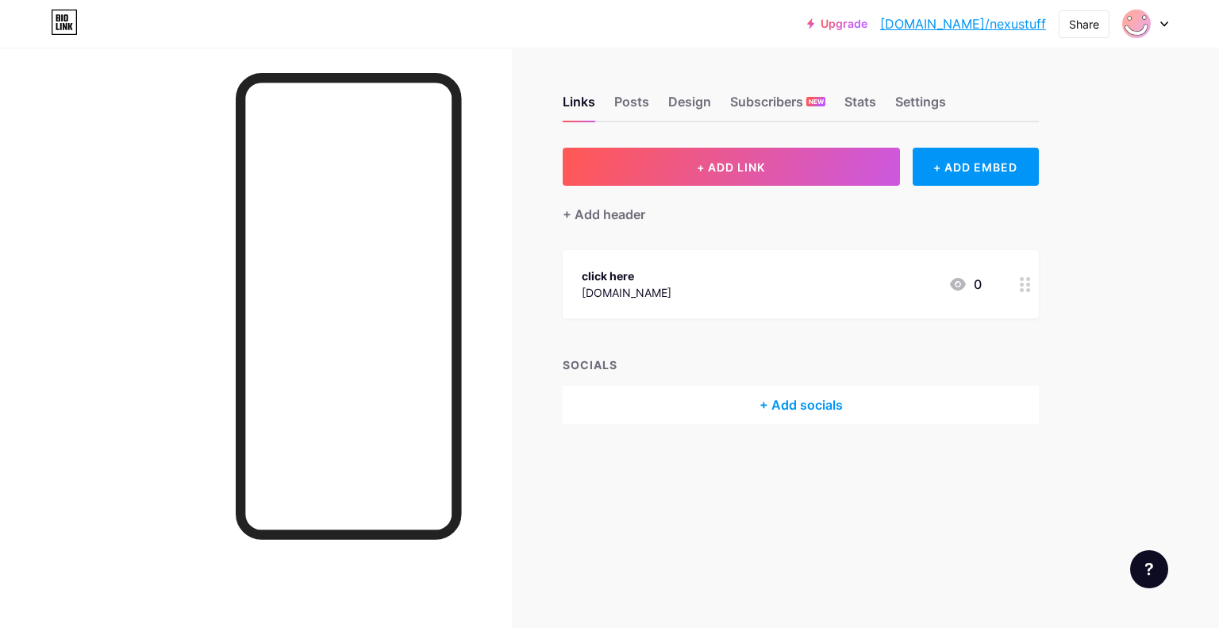
click at [862, 389] on div "+ Add socials" at bounding box center [801, 405] width 476 height 38
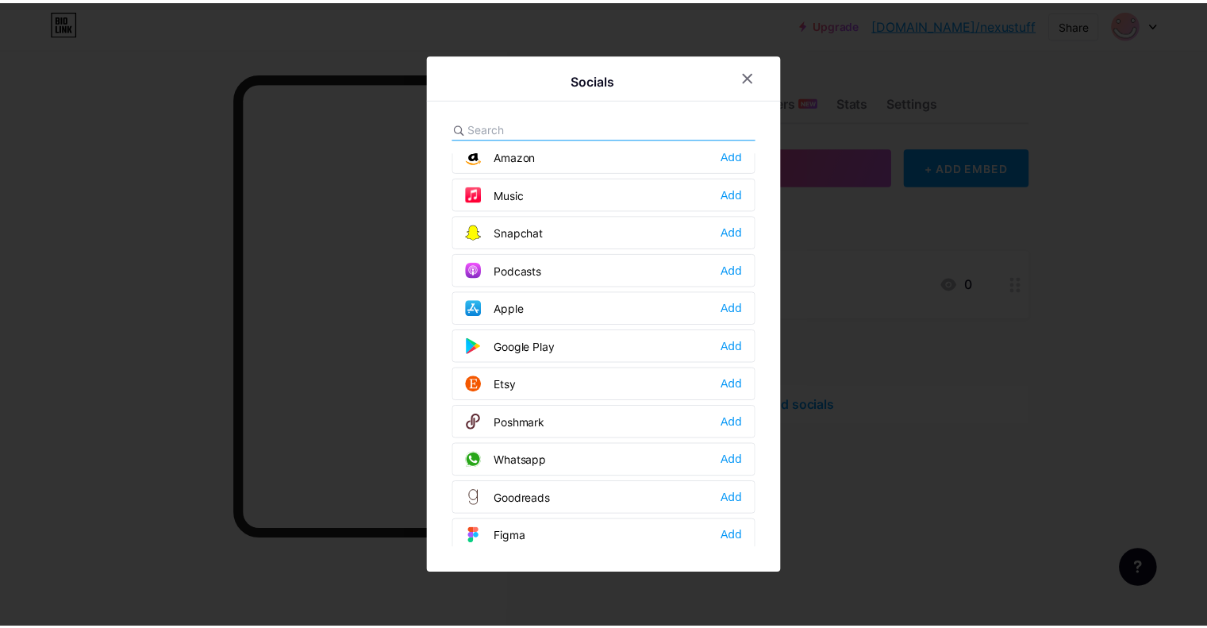
scroll to position [1079, 0]
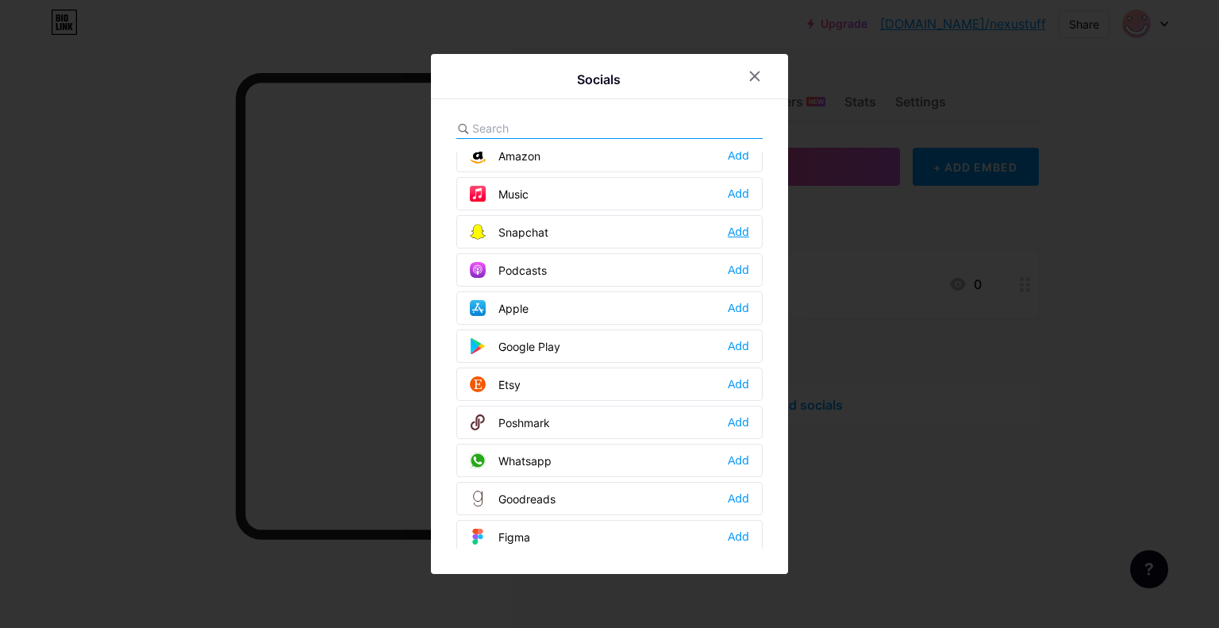
click at [730, 228] on div "Add" at bounding box center [738, 232] width 21 height 16
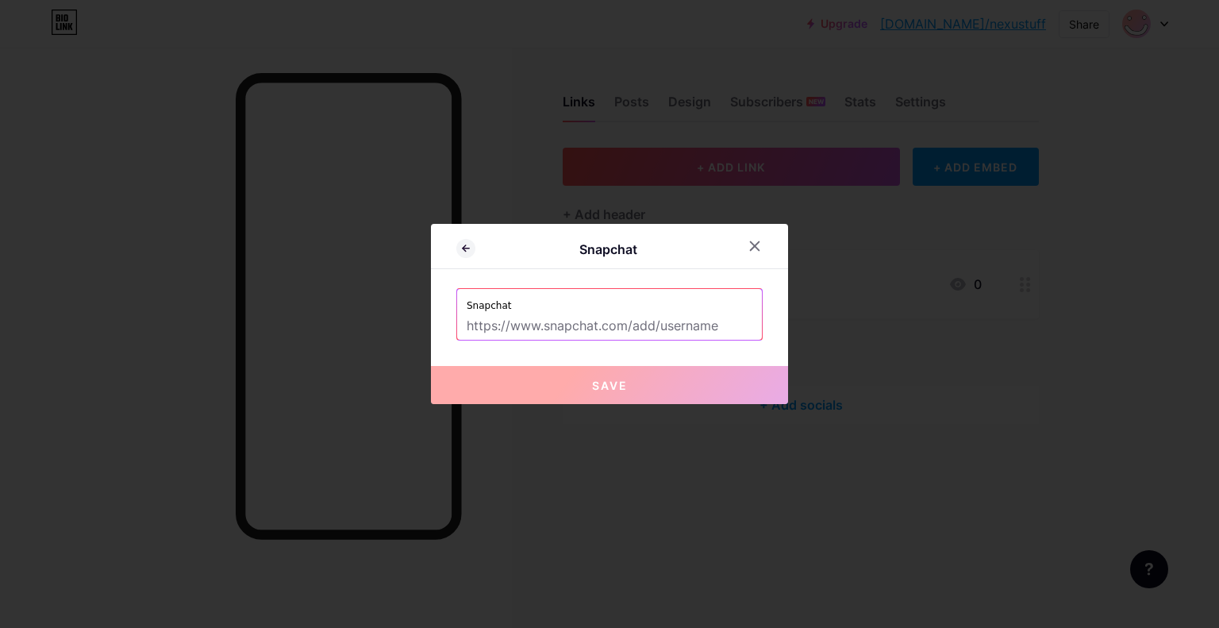
click at [632, 334] on input "text" at bounding box center [610, 326] width 286 height 27
type input "j"
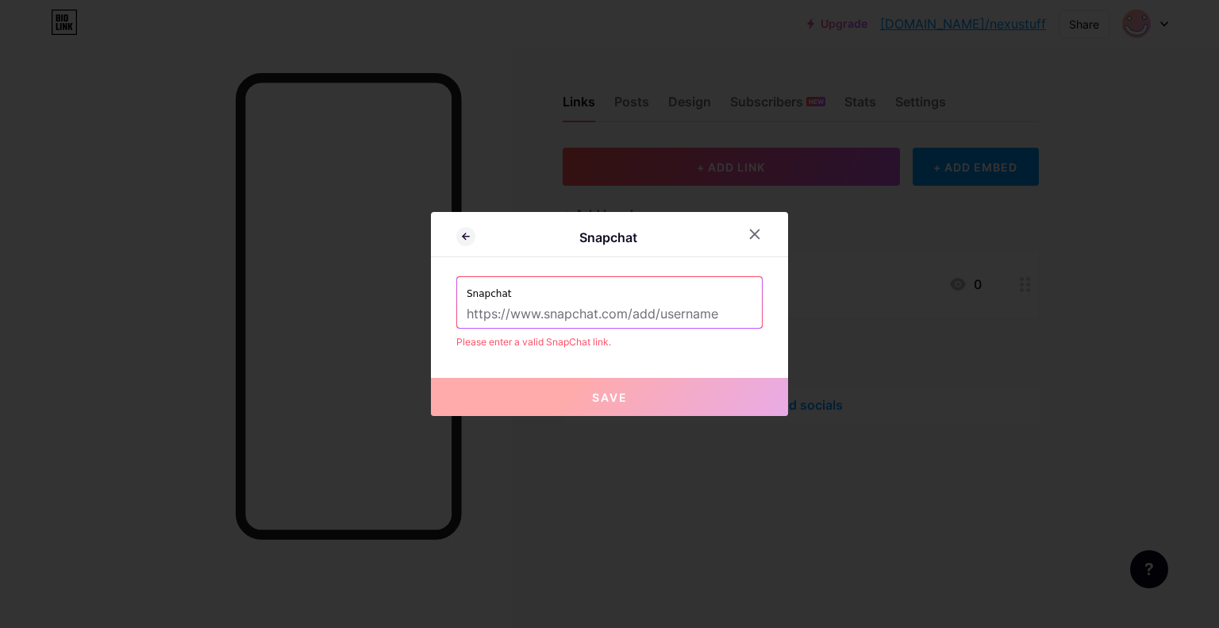
click at [627, 321] on input "text" at bounding box center [610, 314] width 286 height 27
type input "h"
type input "j"
type input "h"
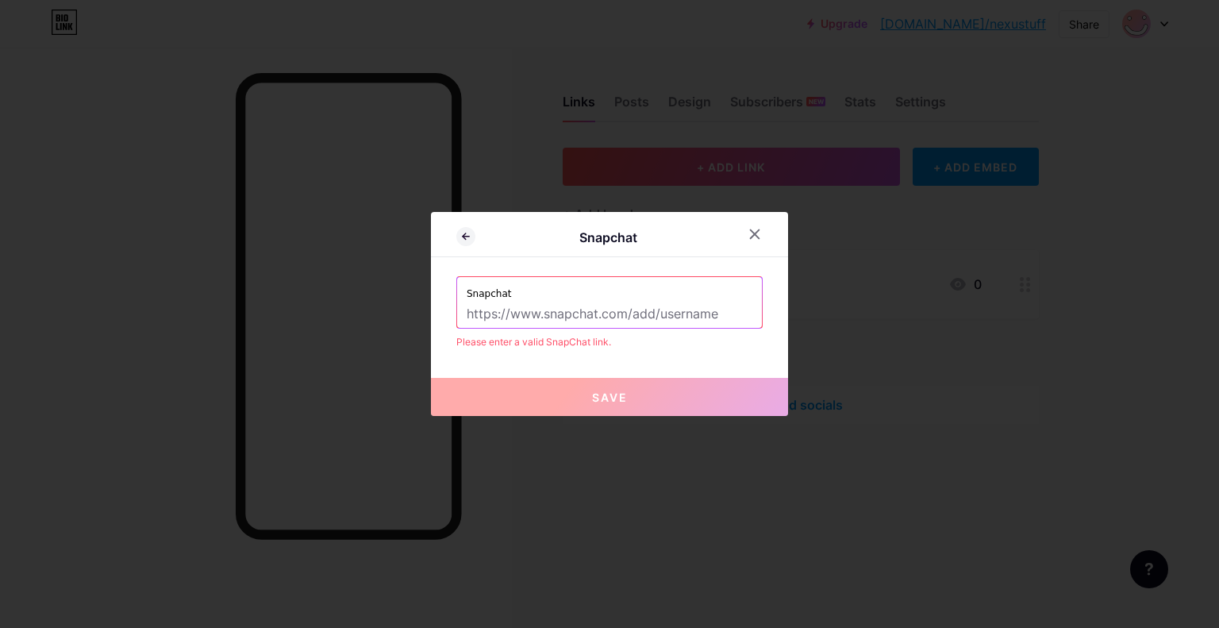
paste input "[URL][DOMAIN_NAME]"
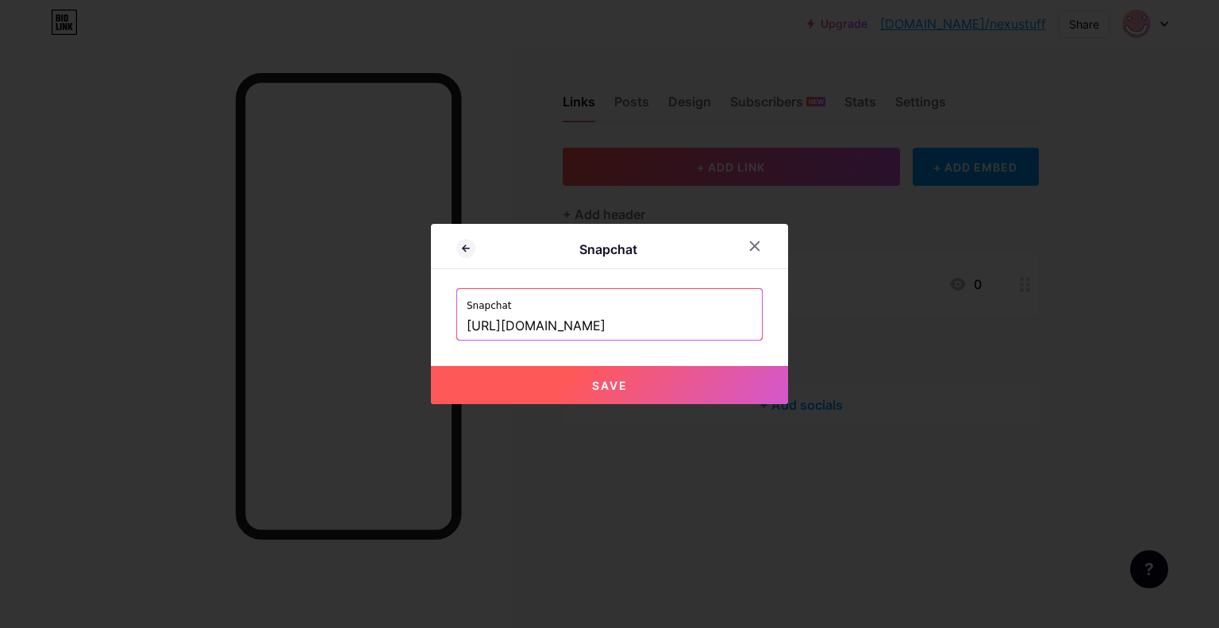
type input "[URL][DOMAIN_NAME]"
click at [536, 367] on button "Save" at bounding box center [609, 385] width 357 height 38
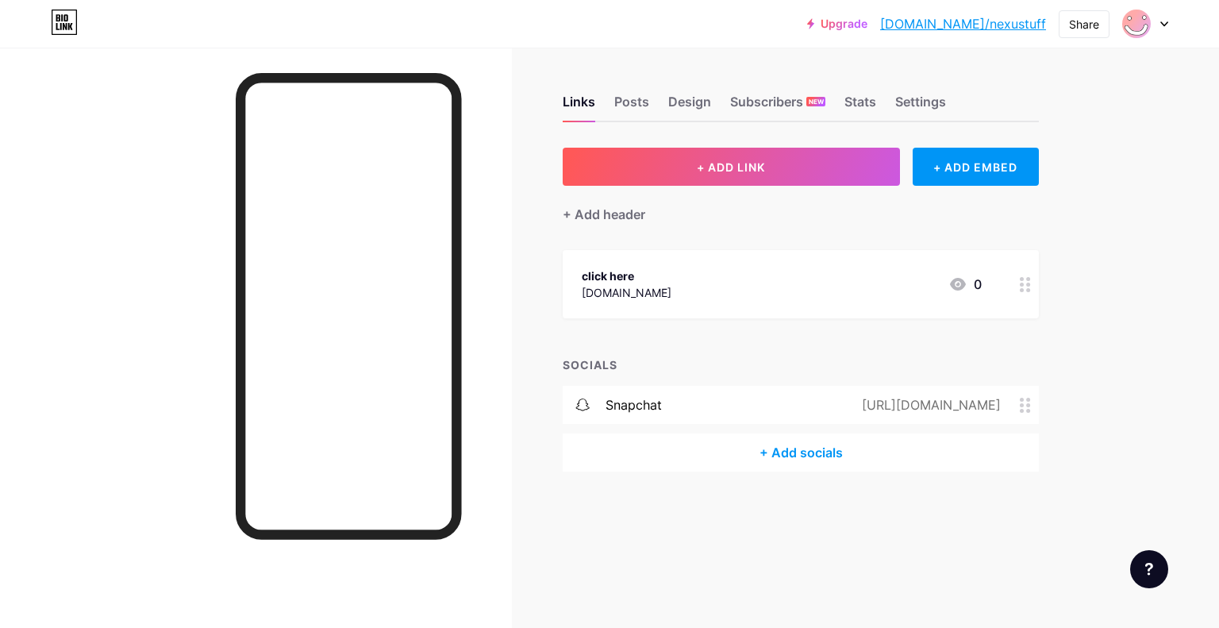
click at [867, 26] on link "Upgrade" at bounding box center [837, 23] width 60 height 13
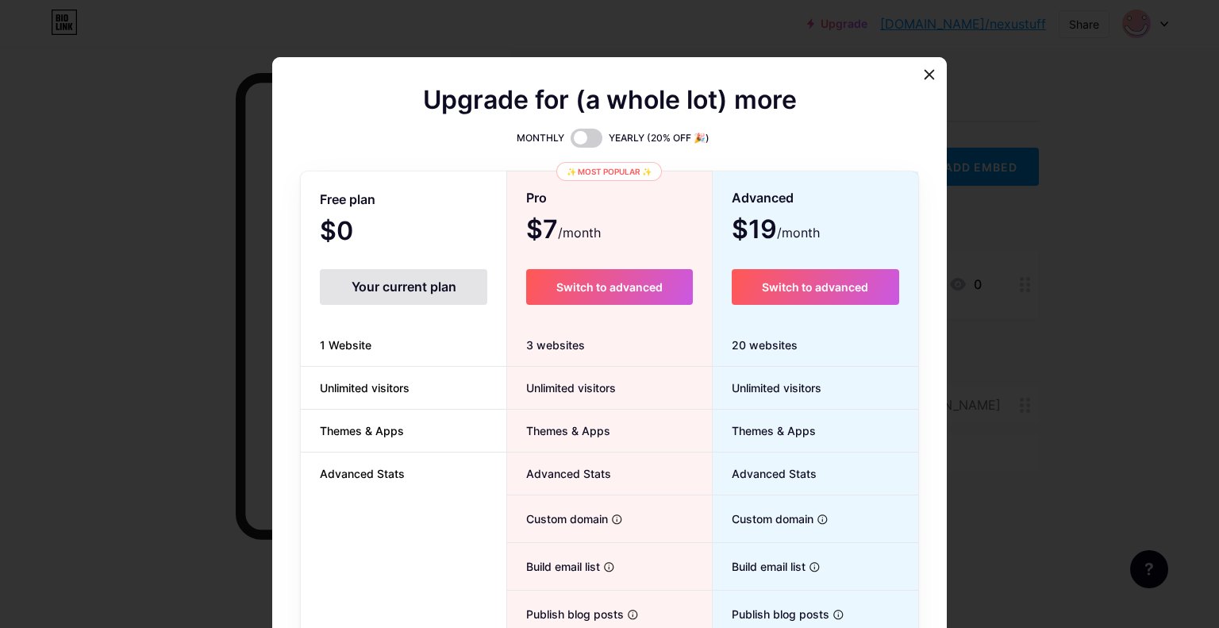
click at [83, 398] on div at bounding box center [609, 314] width 1219 height 628
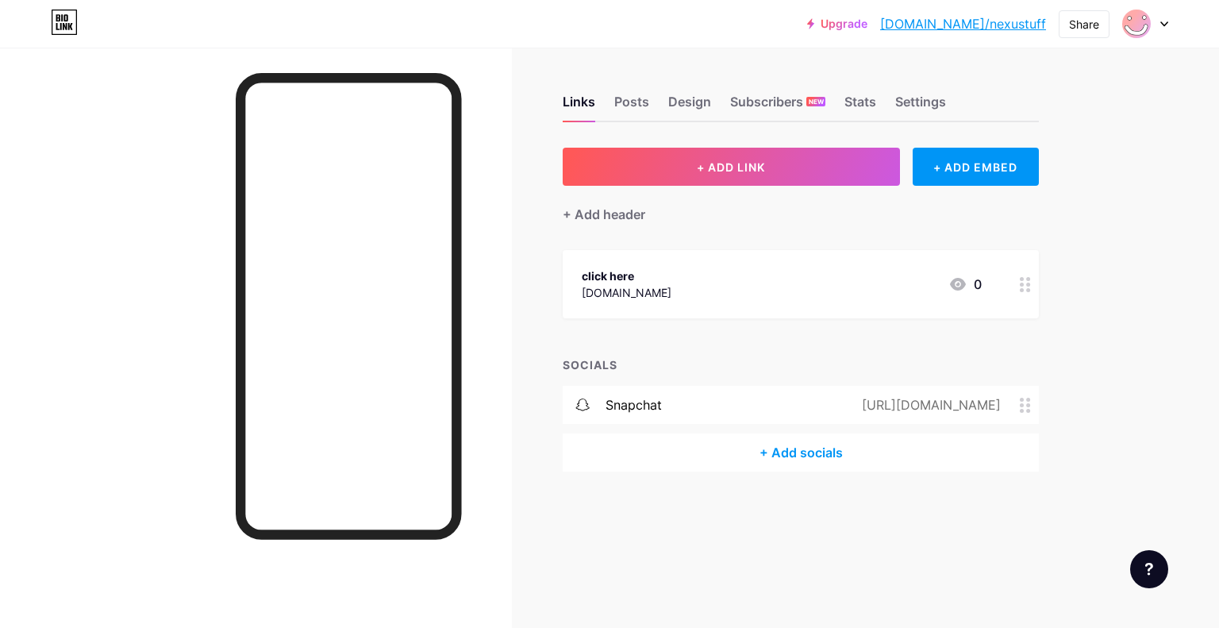
click at [654, 104] on div "Links Posts Design Subscribers NEW Stats Settings" at bounding box center [801, 95] width 476 height 56
click at [611, 271] on div "click here" at bounding box center [627, 275] width 90 height 17
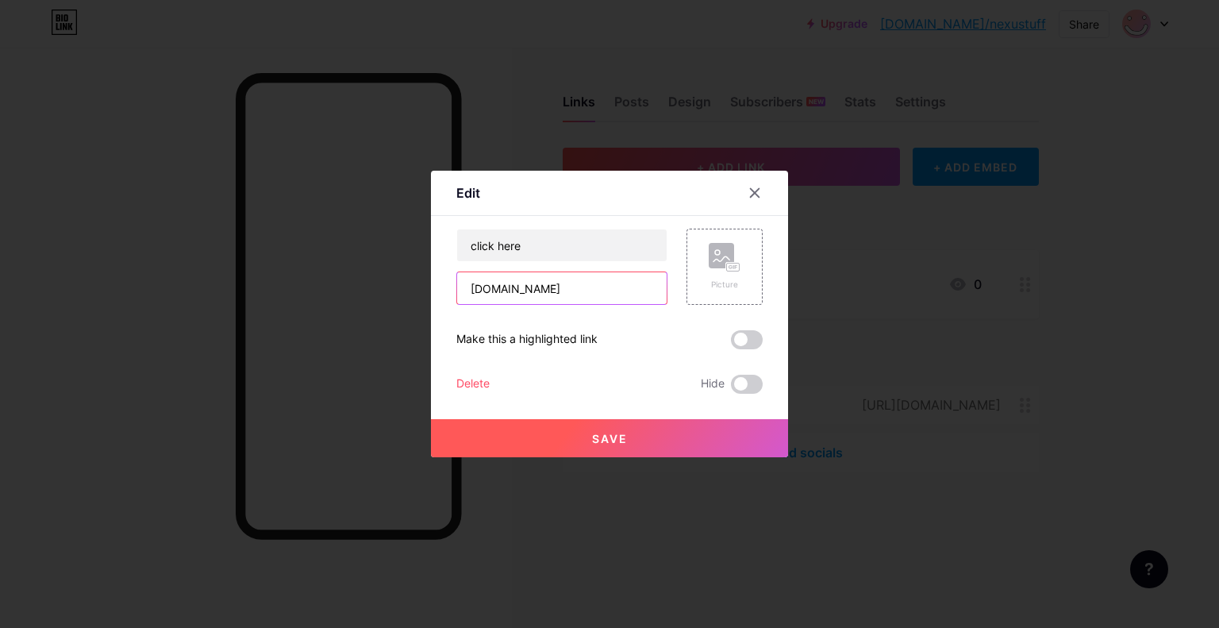
click at [565, 294] on input "[DOMAIN_NAME]" at bounding box center [561, 288] width 209 height 32
click at [613, 419] on button "Save" at bounding box center [609, 438] width 357 height 38
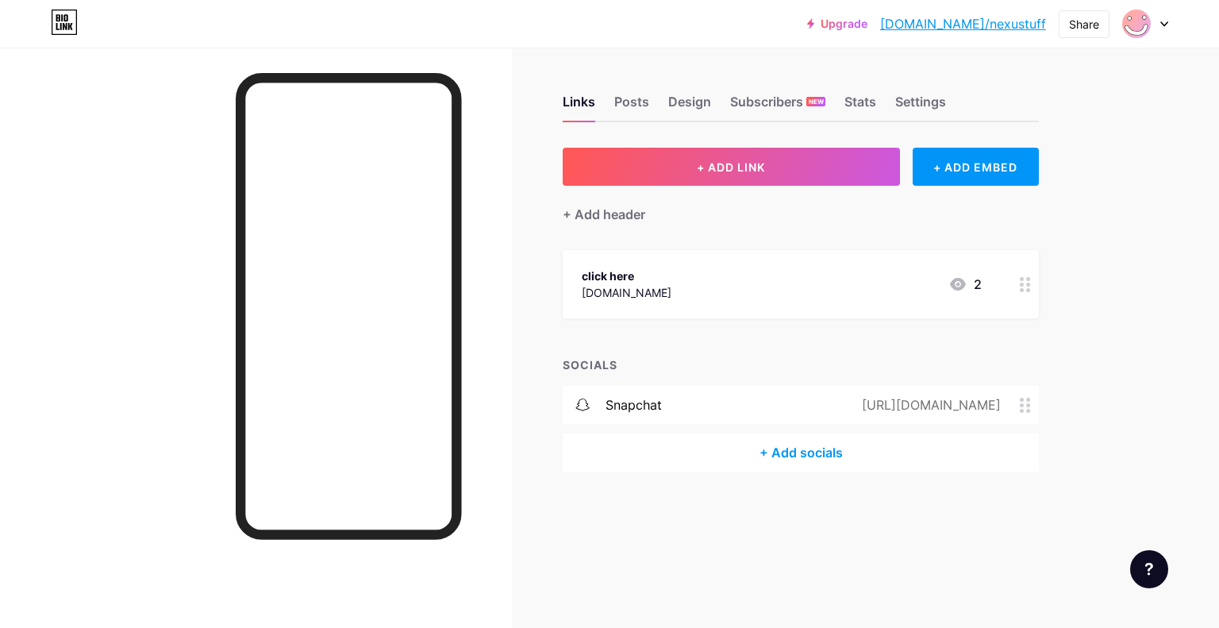
click at [836, 397] on div "[URL][DOMAIN_NAME]" at bounding box center [927, 404] width 183 height 19
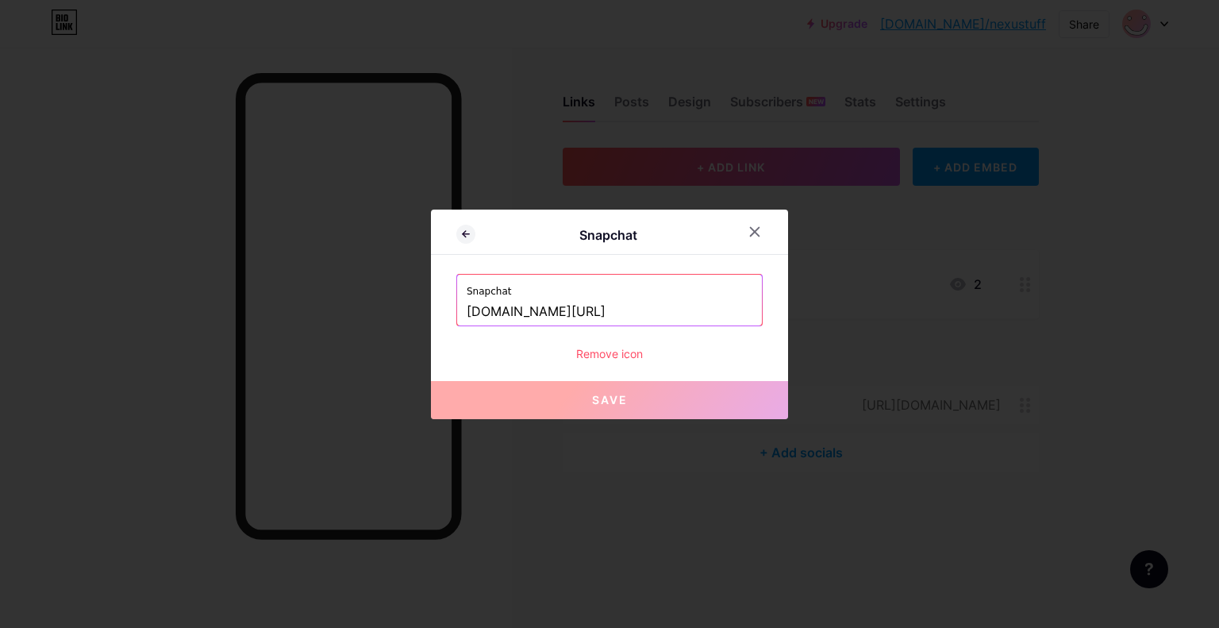
click at [663, 311] on input "[DOMAIN_NAME][URL]" at bounding box center [610, 311] width 286 height 27
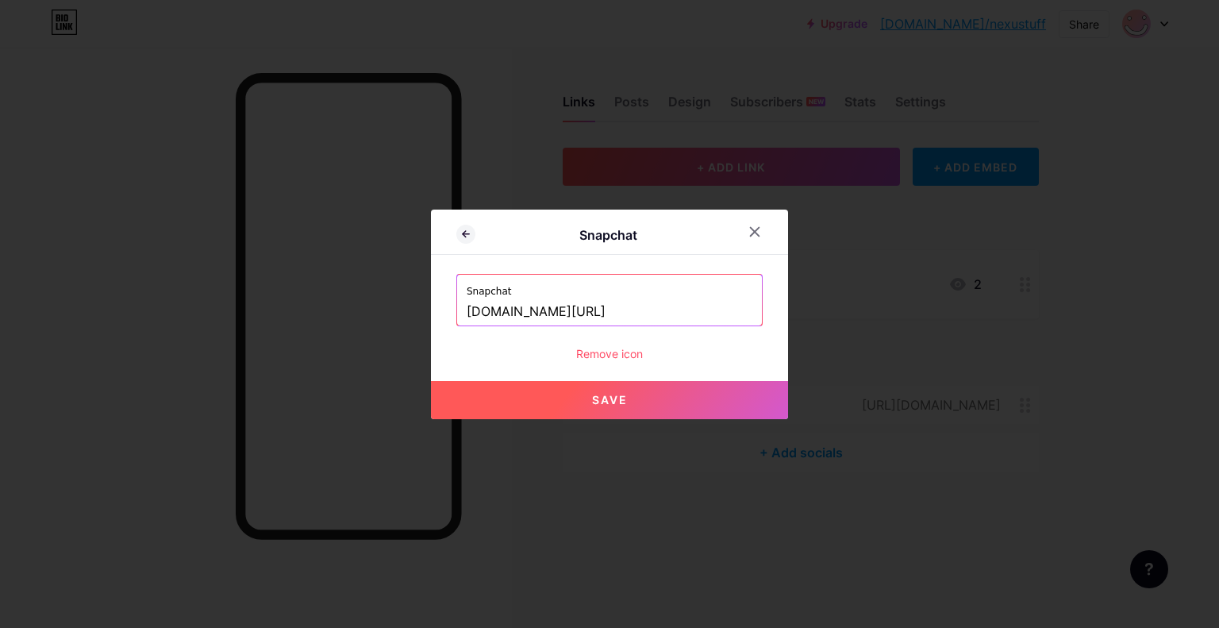
click at [621, 402] on button "Save" at bounding box center [609, 400] width 357 height 38
type input "[URL][DOMAIN_NAME]"
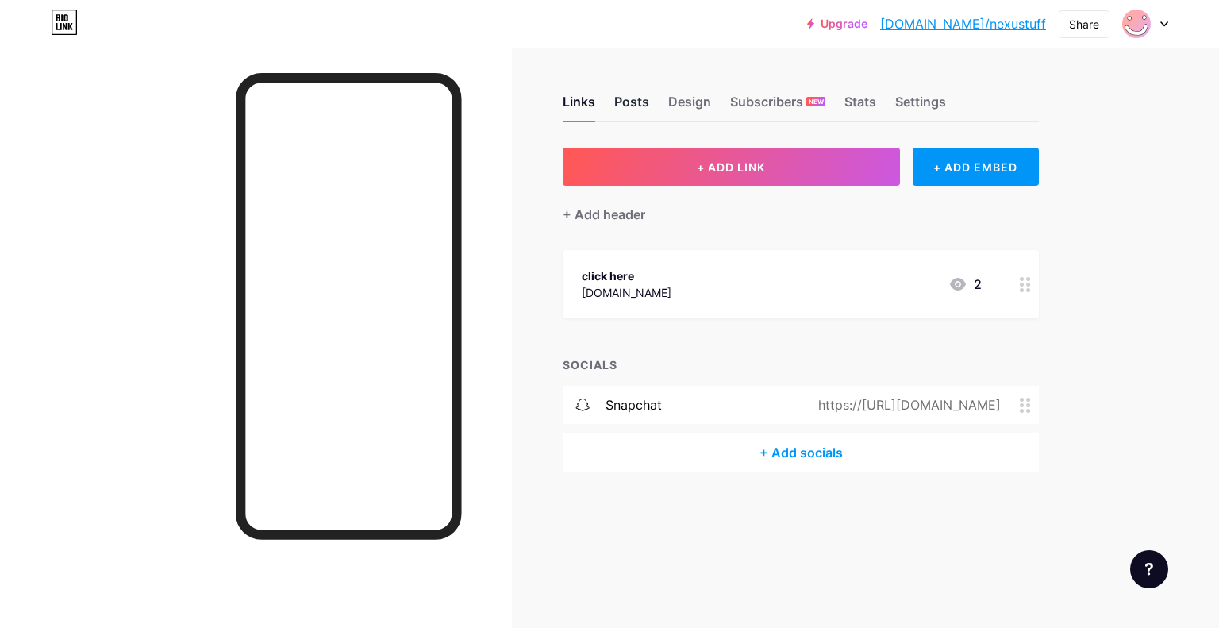
click at [641, 102] on div "Posts" at bounding box center [631, 106] width 35 height 29
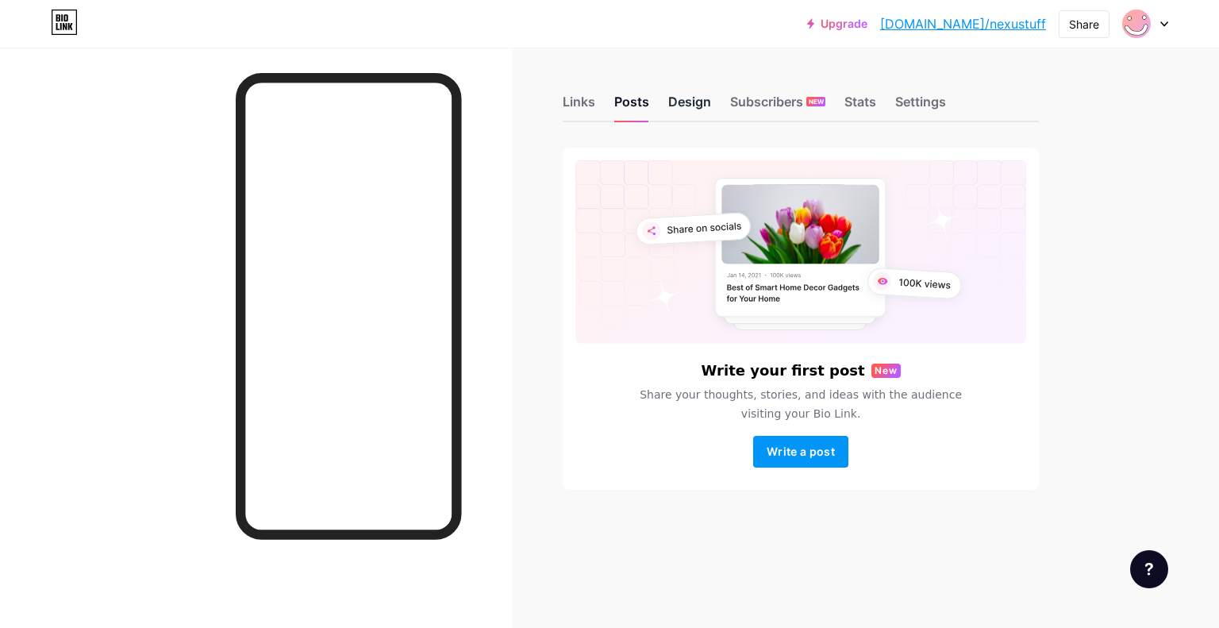
click at [686, 104] on div "Design" at bounding box center [689, 106] width 43 height 29
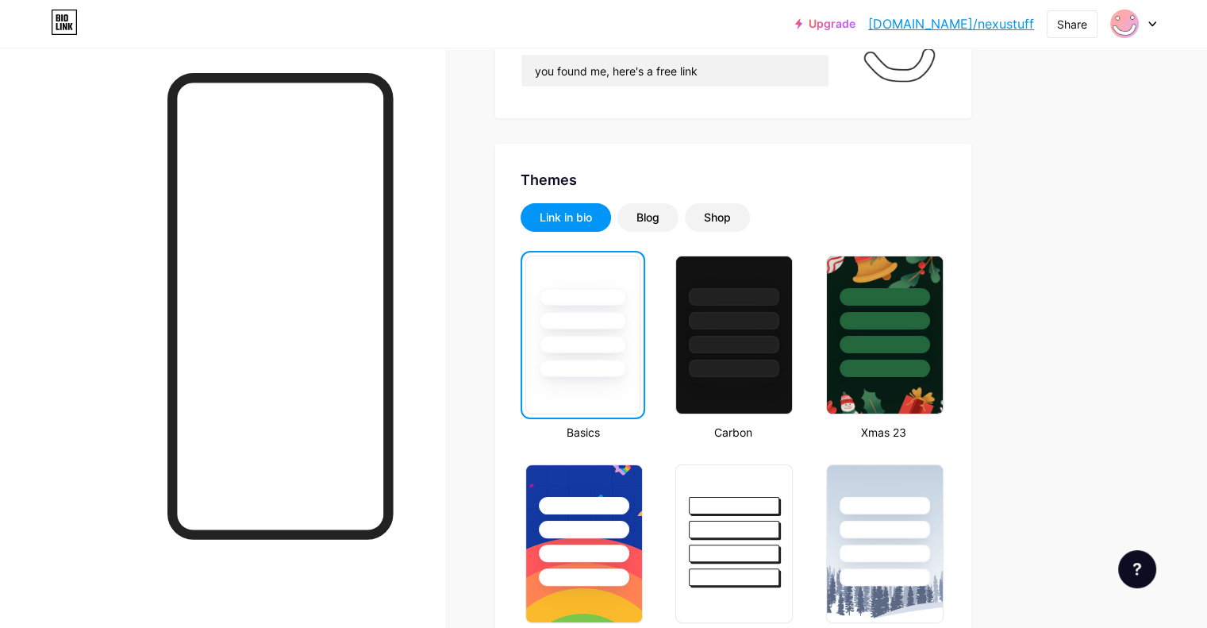
scroll to position [221, 0]
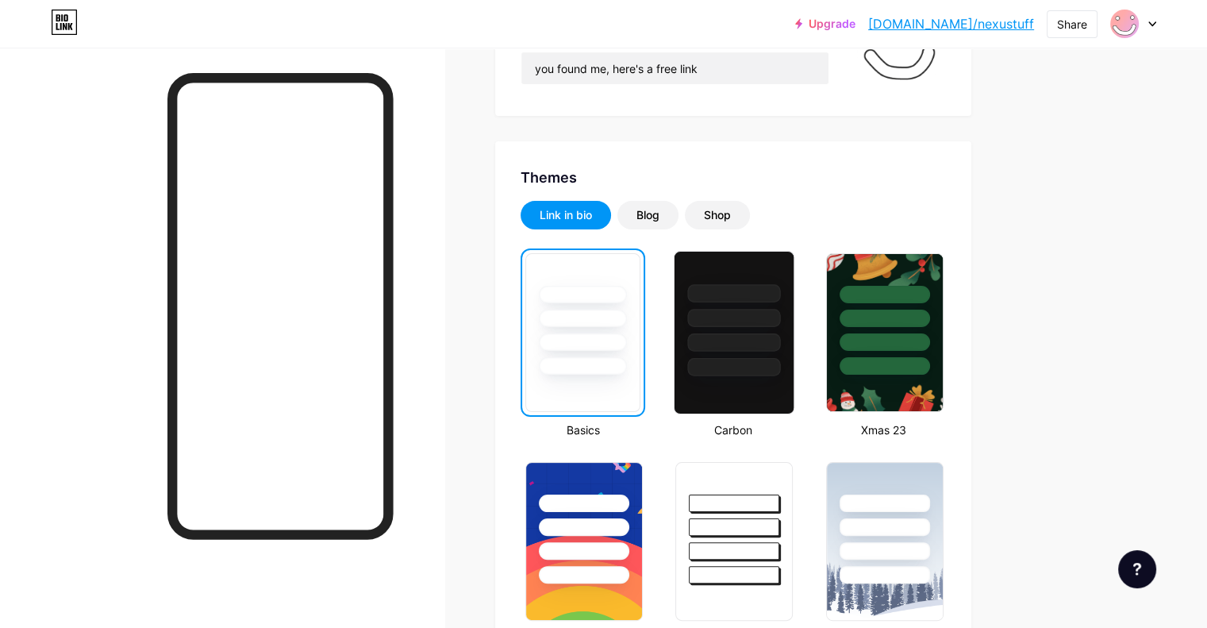
click at [781, 359] on div at bounding box center [734, 367] width 93 height 18
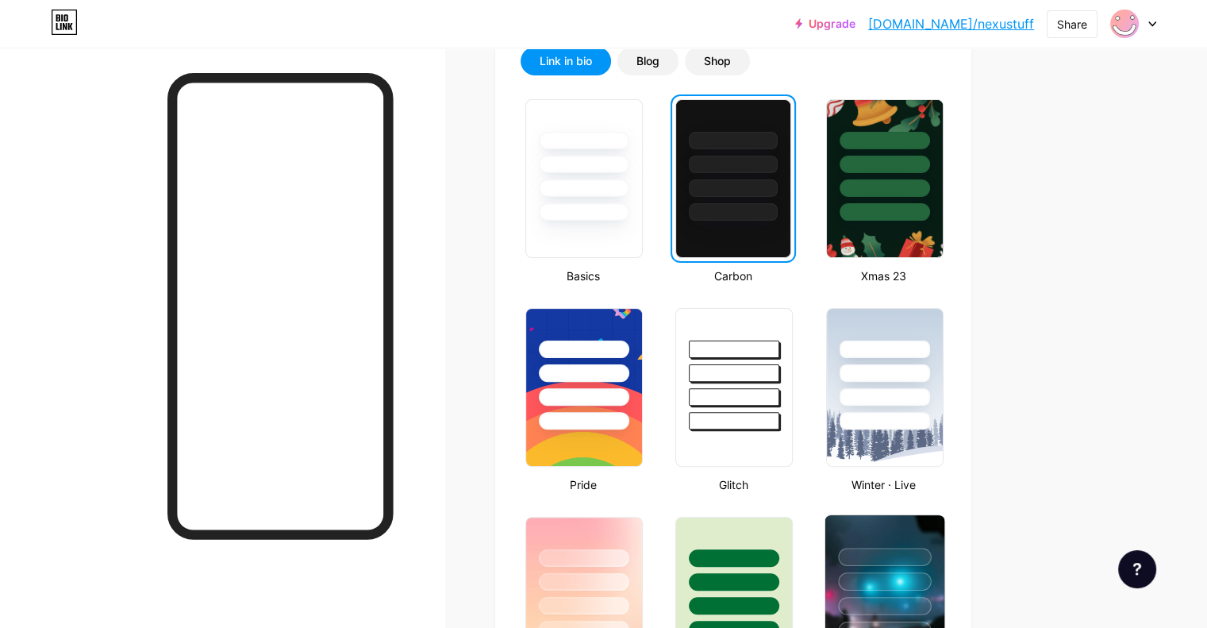
scroll to position [314, 0]
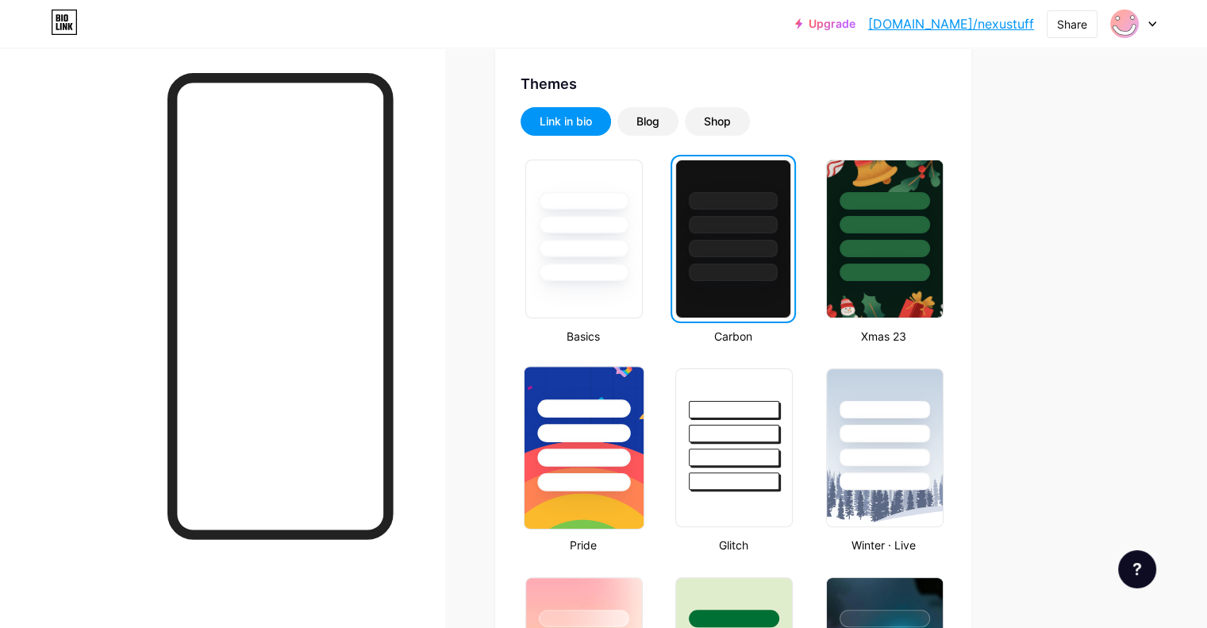
click at [630, 482] on div at bounding box center [583, 482] width 93 height 18
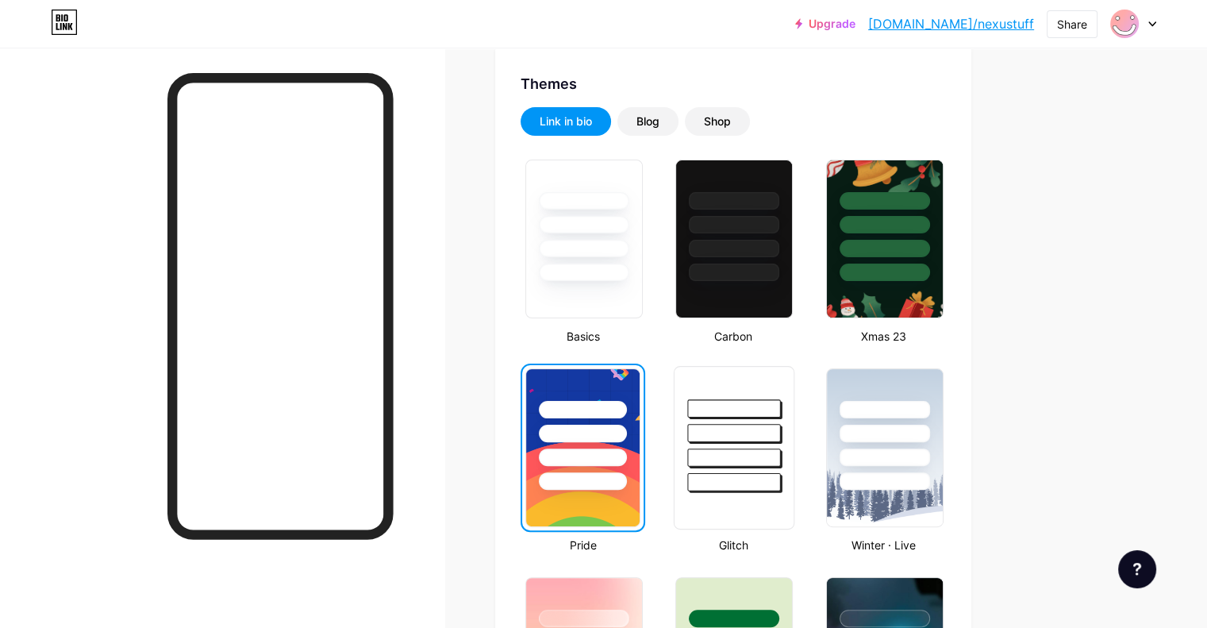
click at [759, 468] on div at bounding box center [733, 429] width 119 height 125
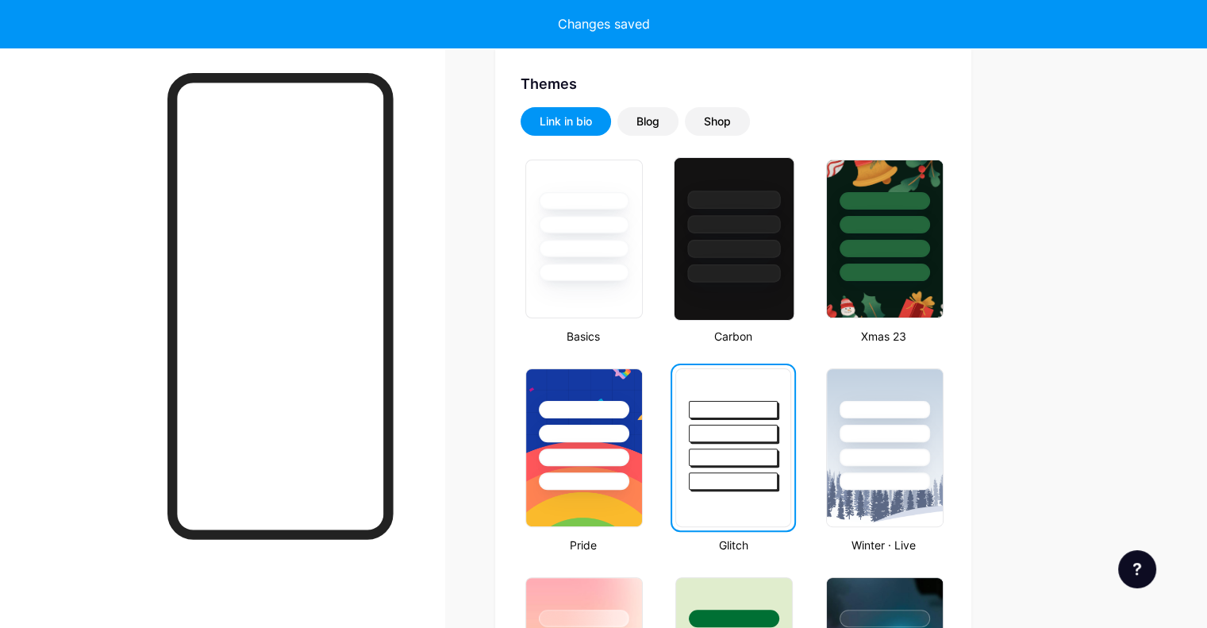
click at [781, 264] on div at bounding box center [734, 273] width 93 height 18
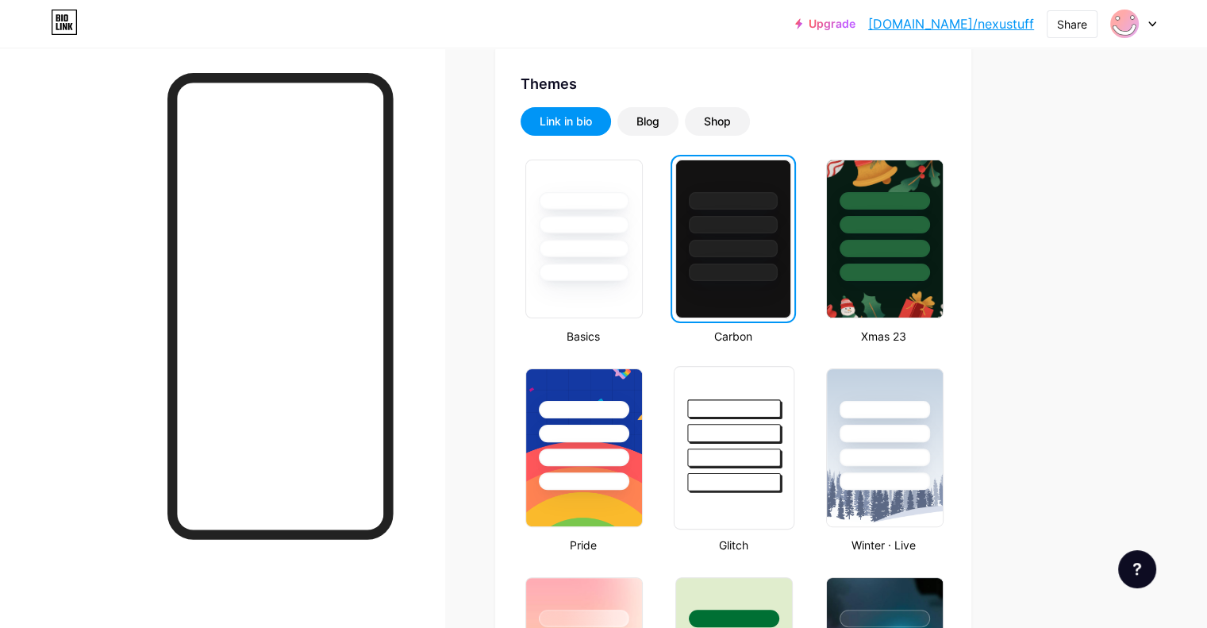
click at [781, 451] on div at bounding box center [734, 457] width 93 height 18
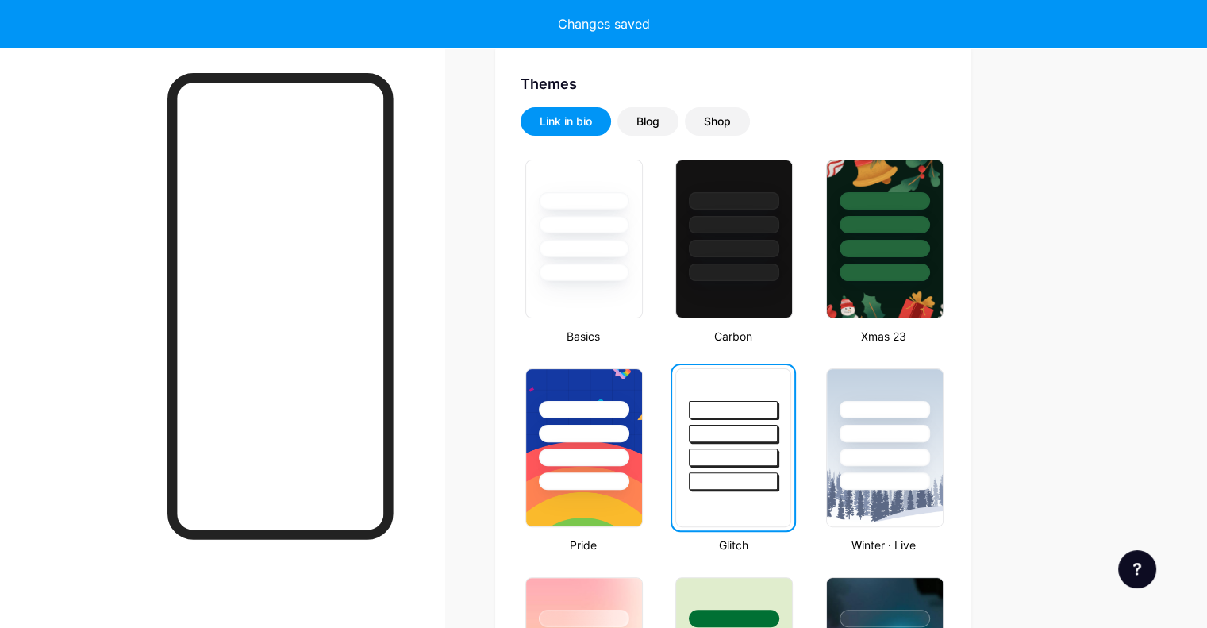
click at [777, 451] on div at bounding box center [733, 456] width 88 height 17
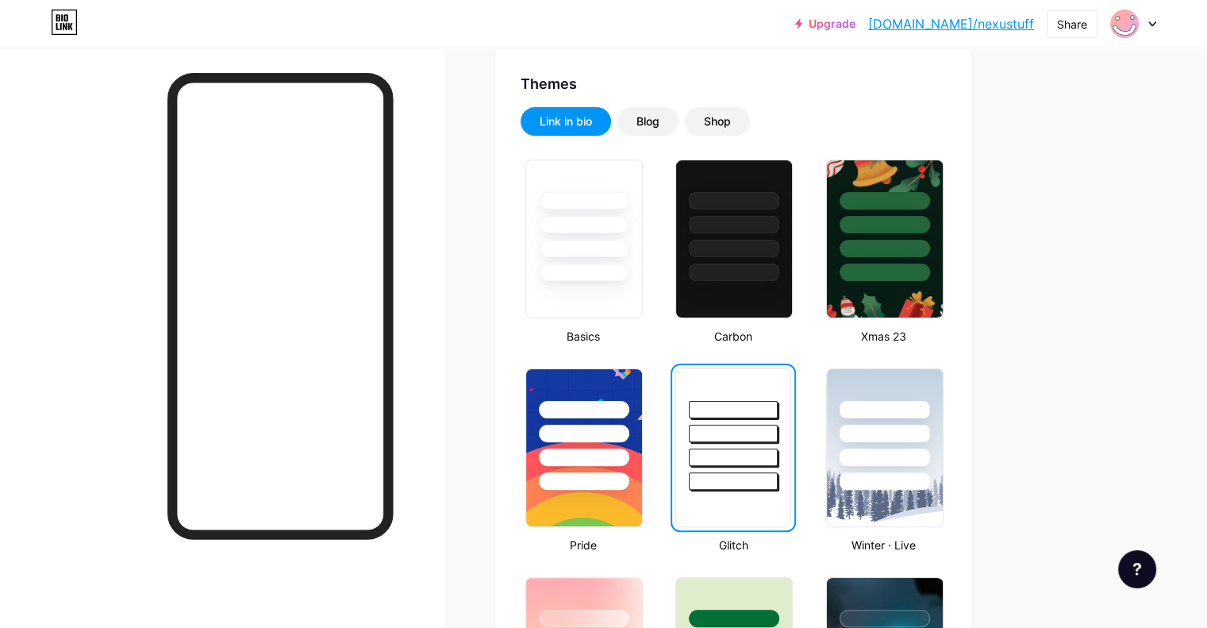
drag, startPoint x: 554, startPoint y: 37, endPoint x: 562, endPoint y: 417, distance: 380.1
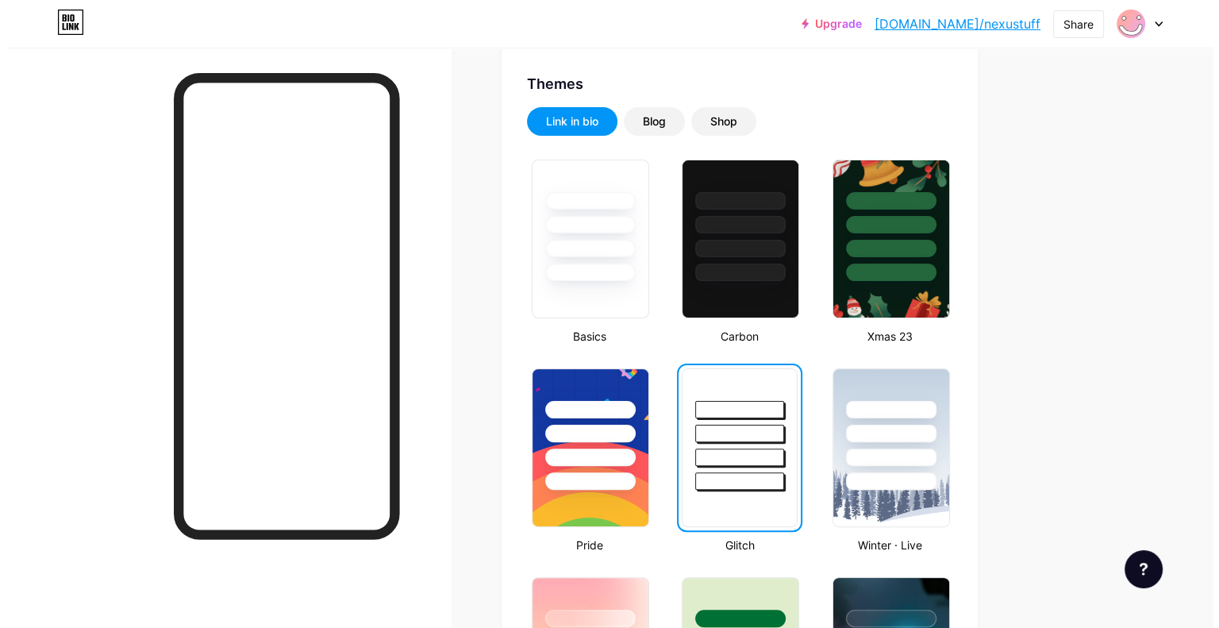
scroll to position [0, 0]
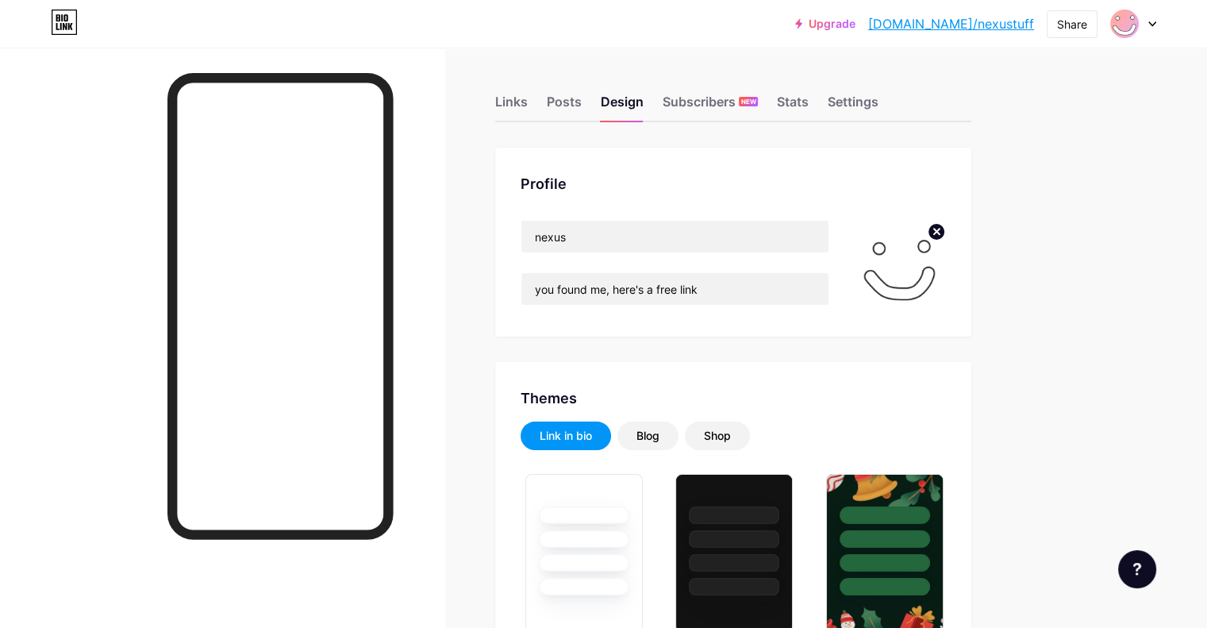
click at [600, 117] on div "Links Posts Design Subscribers NEW Stats Settings" at bounding box center [733, 95] width 476 height 56
click at [528, 113] on div "Links" at bounding box center [511, 106] width 33 height 29
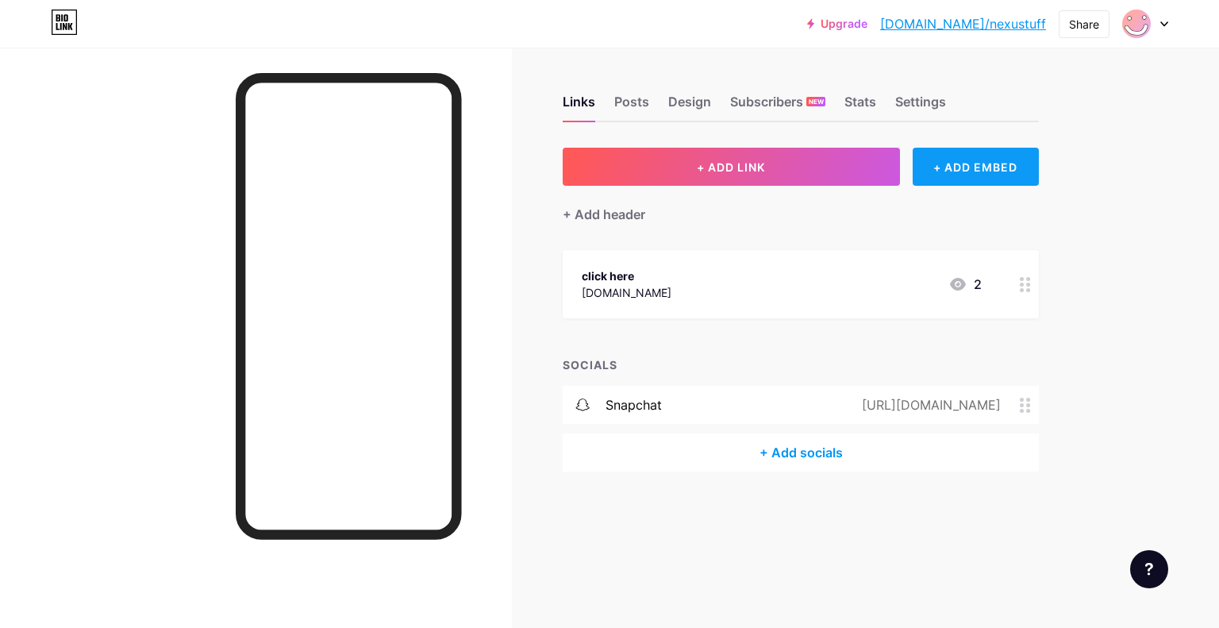
click at [929, 165] on div "+ ADD EMBED" at bounding box center [975, 167] width 126 height 38
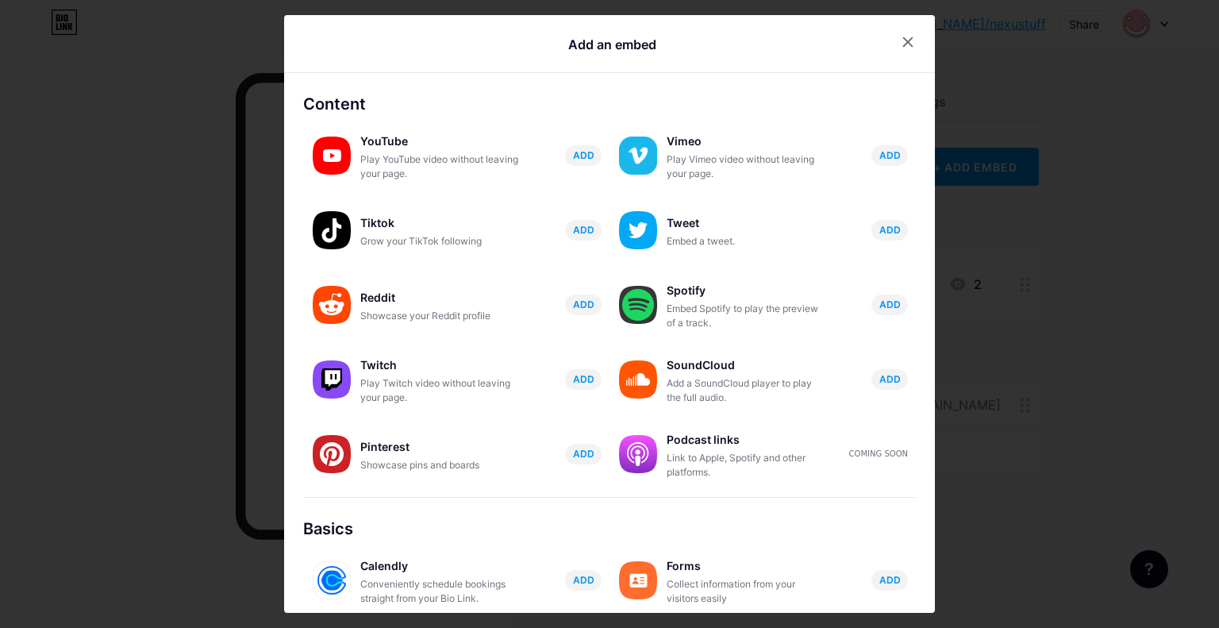
click at [163, 416] on div at bounding box center [609, 314] width 1219 height 628
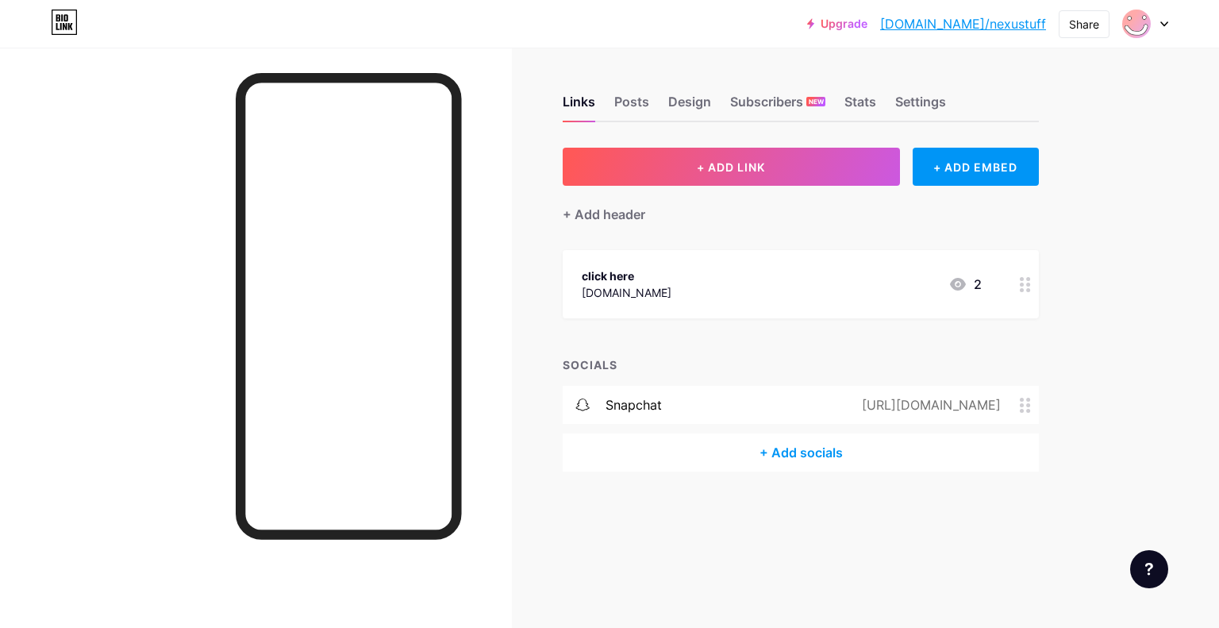
click at [1020, 26] on link "[DOMAIN_NAME]/nexustuff" at bounding box center [963, 23] width 166 height 19
